Goal: Information Seeking & Learning: Learn about a topic

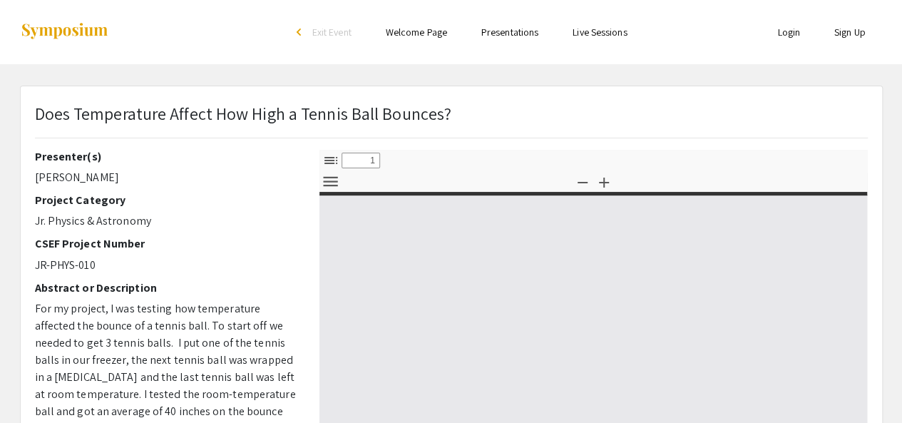
select select "custom"
type input "0"
select select "custom"
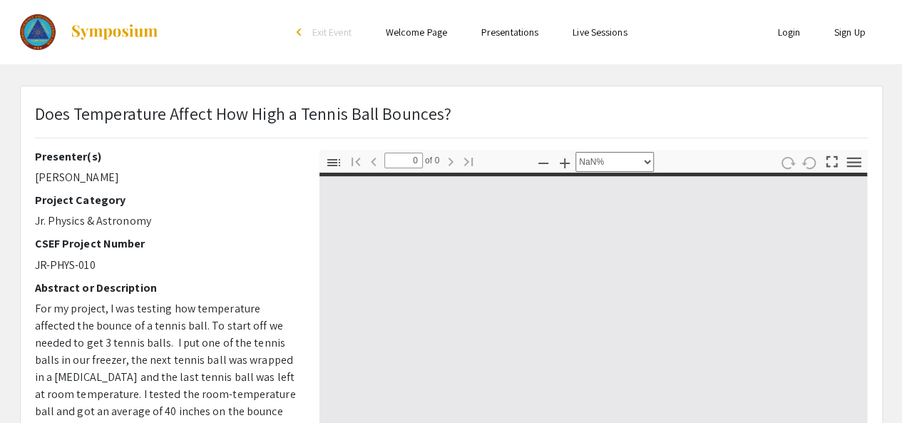
type input "1"
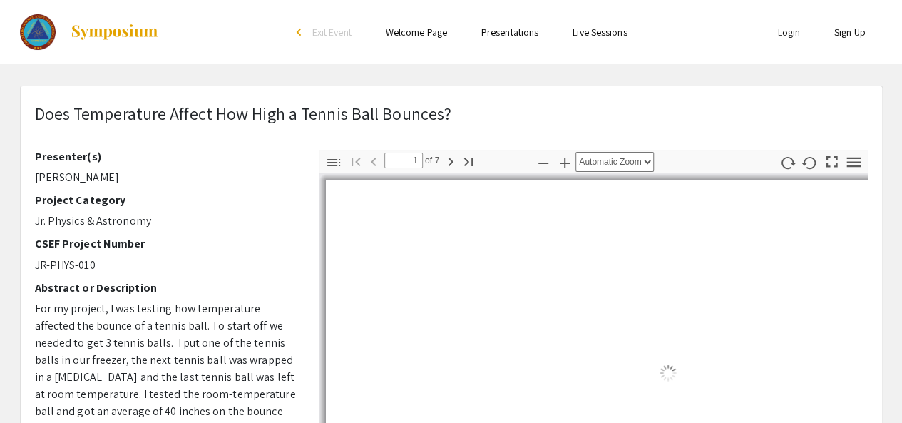
select select "auto"
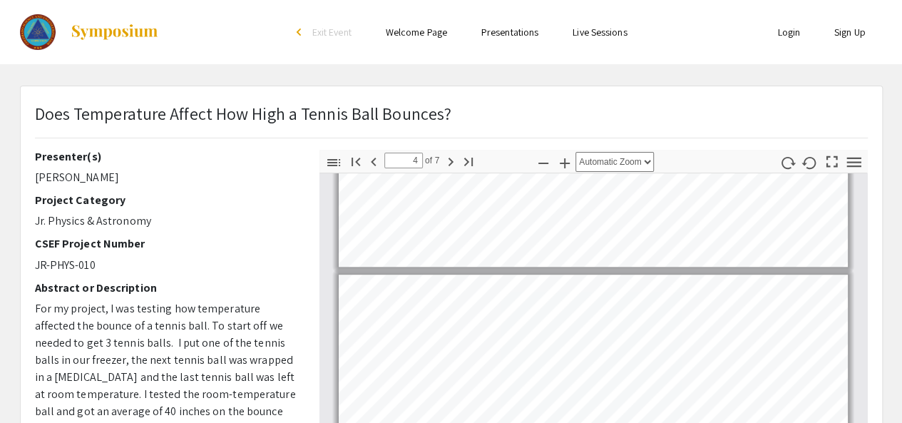
scroll to position [255, 0]
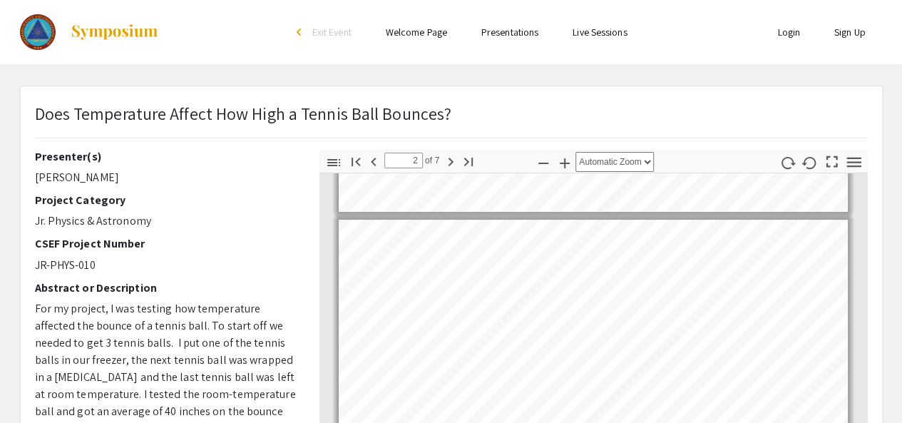
type input "1"
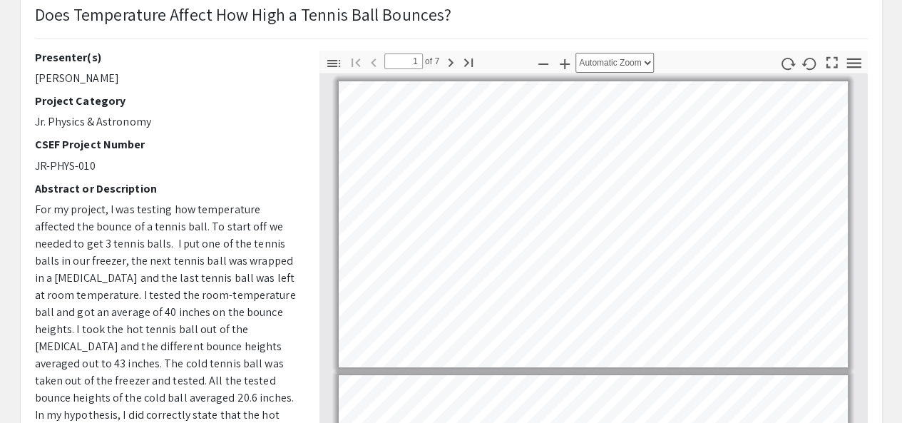
scroll to position [0, 0]
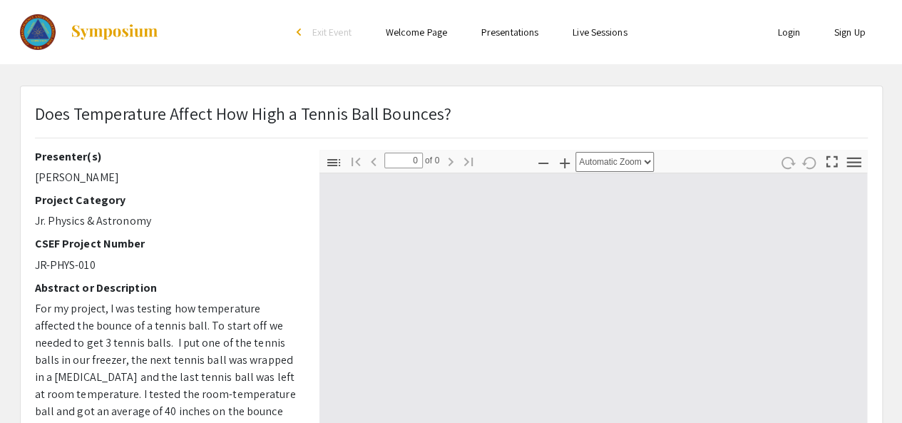
select select "custom"
type input "1"
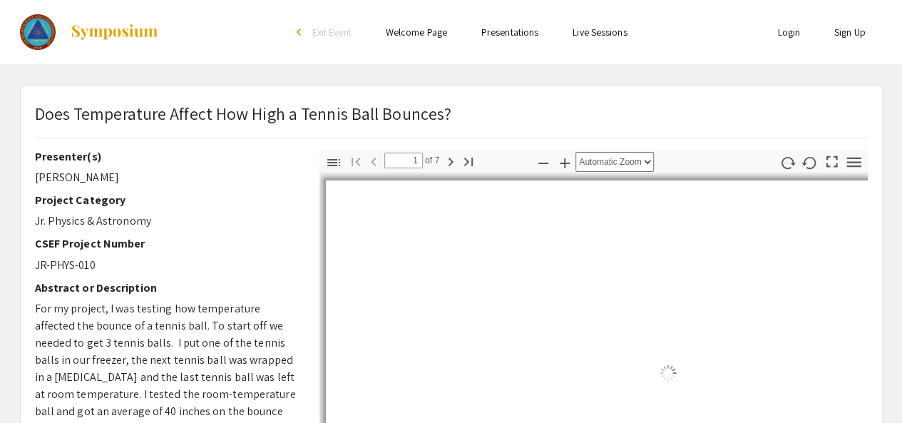
select select "auto"
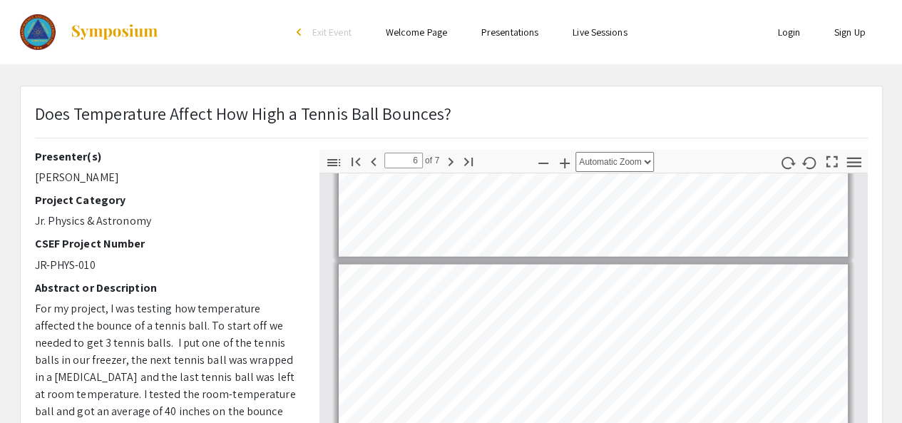
scroll to position [1583, 0]
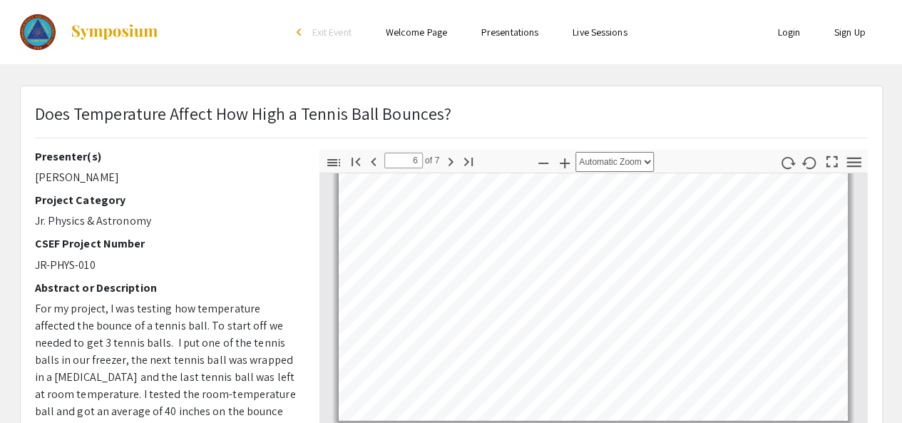
type input "7"
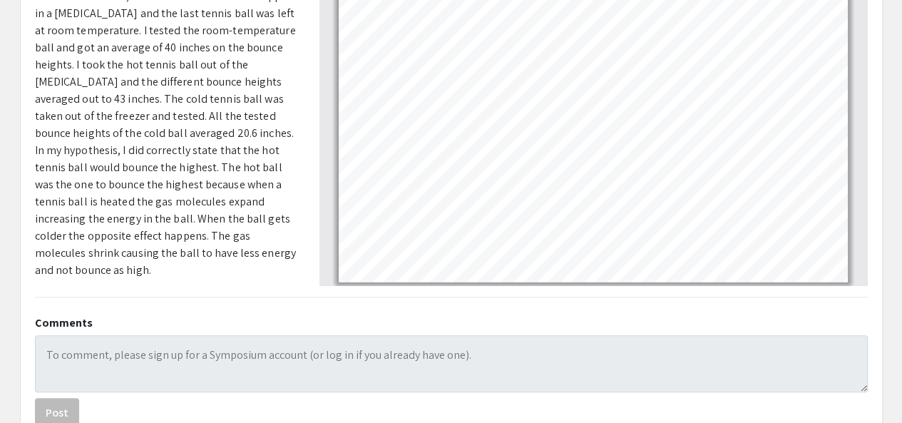
scroll to position [460, 0]
